Goal: Check status: Check status

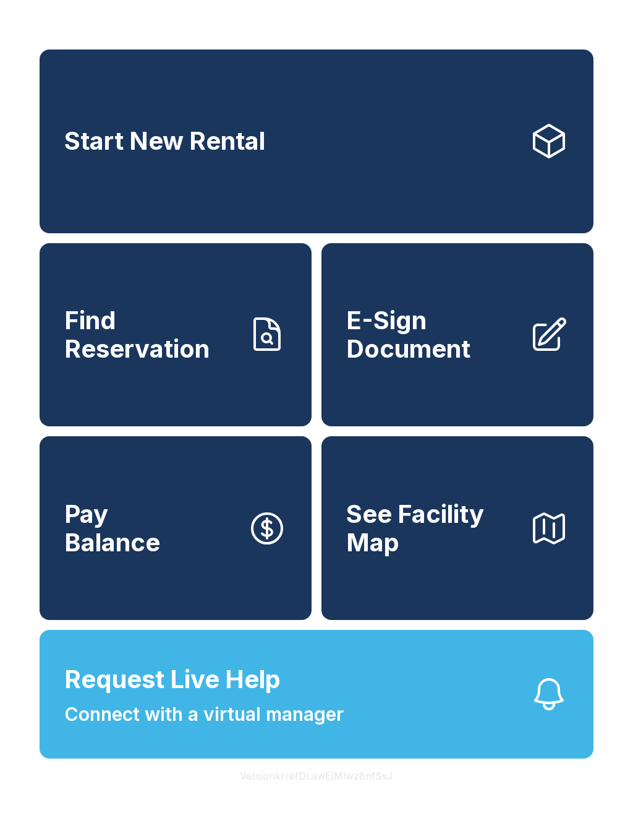
click at [186, 396] on link "Find Reservation" at bounding box center [176, 335] width 272 height 184
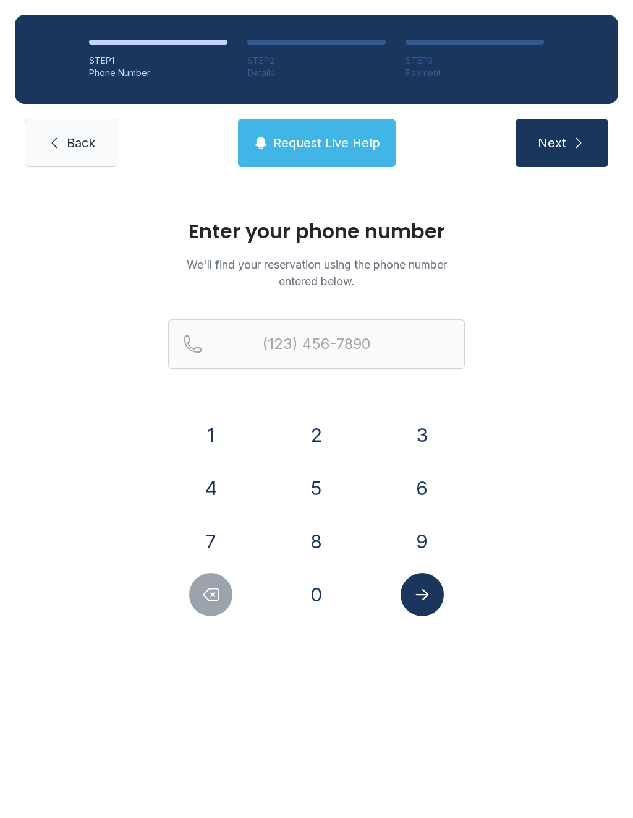
click at [213, 480] on button "4" at bounding box center [210, 487] width 43 height 43
click at [323, 579] on button "0" at bounding box center [316, 594] width 43 height 43
click at [211, 485] on button "4" at bounding box center [210, 487] width 43 height 43
click at [318, 487] on button "5" at bounding box center [316, 487] width 43 height 43
click at [433, 480] on button "6" at bounding box center [422, 487] width 43 height 43
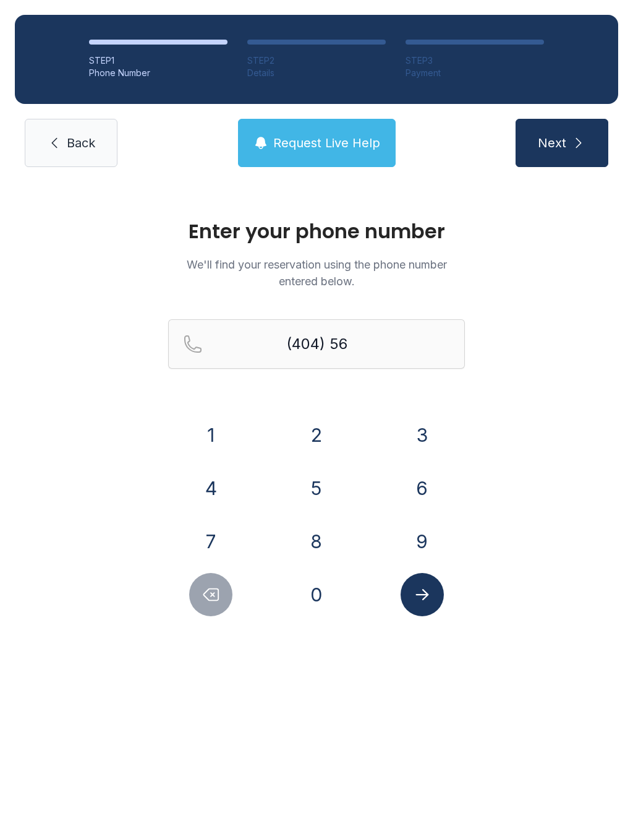
click at [215, 429] on button "1" at bounding box center [210, 434] width 43 height 43
click at [195, 479] on button "4" at bounding box center [210, 487] width 43 height 43
click at [322, 537] on button "8" at bounding box center [316, 540] width 43 height 43
click at [438, 539] on button "9" at bounding box center [422, 540] width 43 height 43
click at [321, 526] on button "8" at bounding box center [316, 540] width 43 height 43
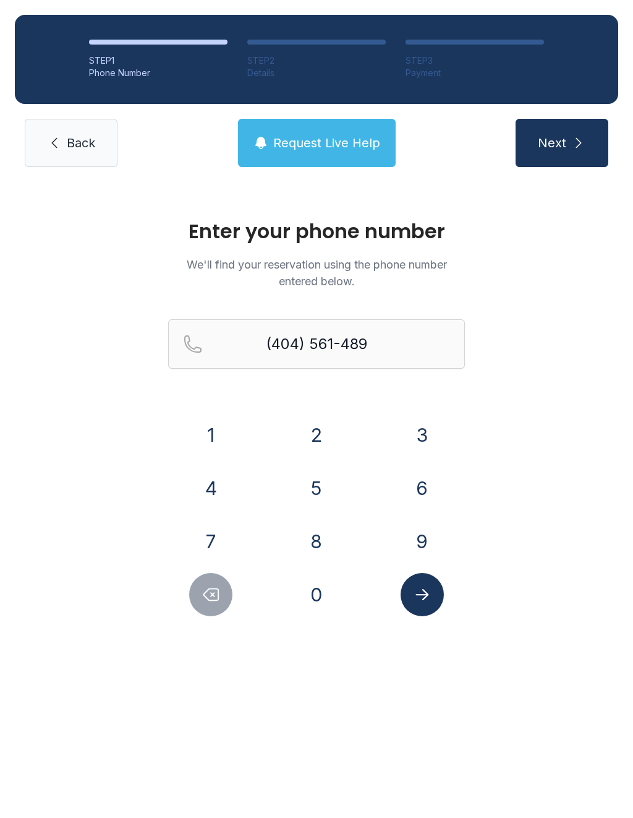
type input "[PHONE_NUMBER]"
click at [427, 592] on icon "Submit lookup form" at bounding box center [422, 594] width 19 height 19
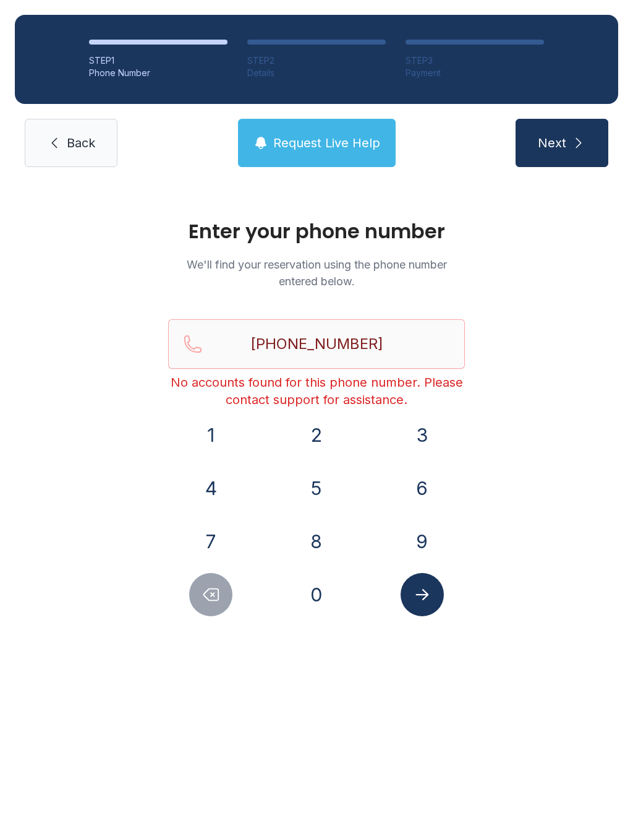
click at [305, 156] on button "Request Live Help" at bounding box center [317, 143] width 158 height 48
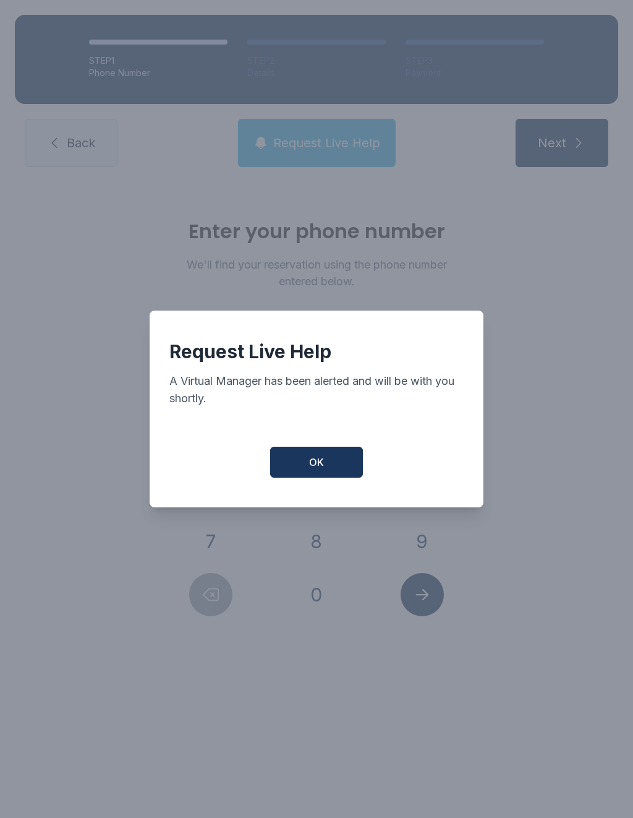
click at [325, 477] on button "OK" at bounding box center [316, 461] width 93 height 31
